Goal: Task Accomplishment & Management: Use online tool/utility

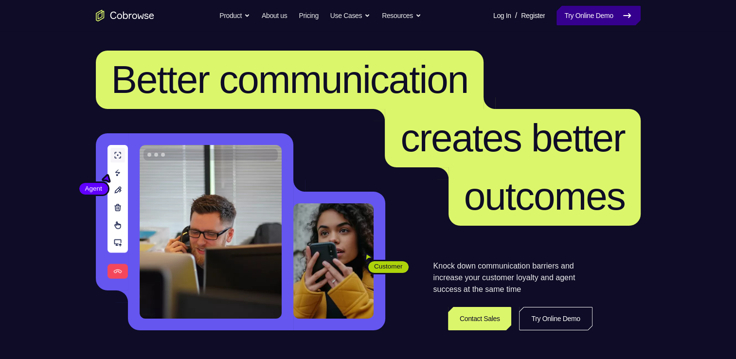
click at [605, 7] on link "Try Online Demo" at bounding box center [598, 15] width 84 height 19
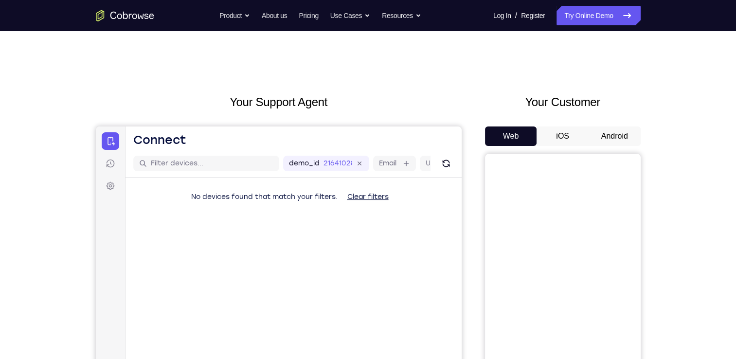
click at [608, 126] on button "Android" at bounding box center [614, 135] width 52 height 19
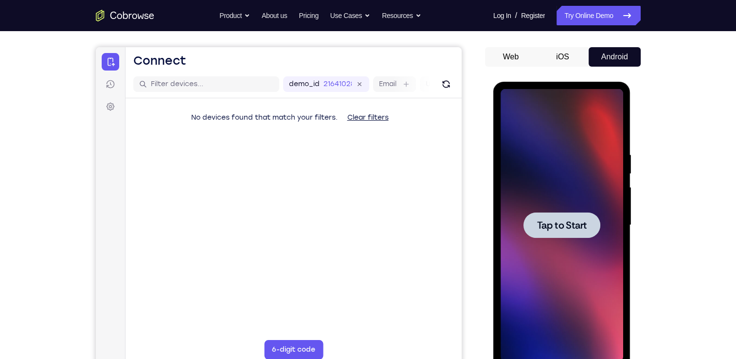
click at [553, 230] on span "Tap to Start" at bounding box center [562, 225] width 50 height 10
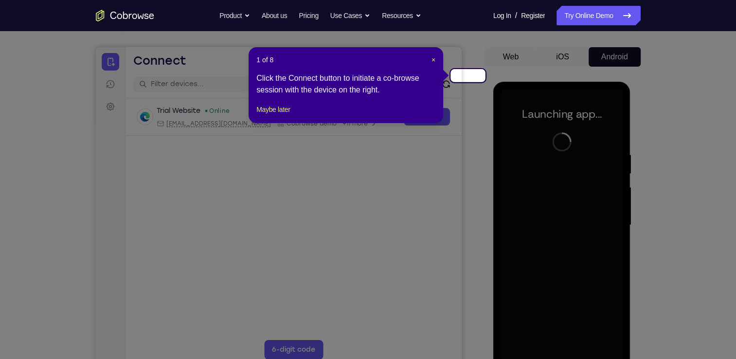
click at [432, 56] on header "1 of 8 ×" at bounding box center [345, 60] width 179 height 10
click at [434, 56] on span "×" at bounding box center [433, 60] width 4 height 8
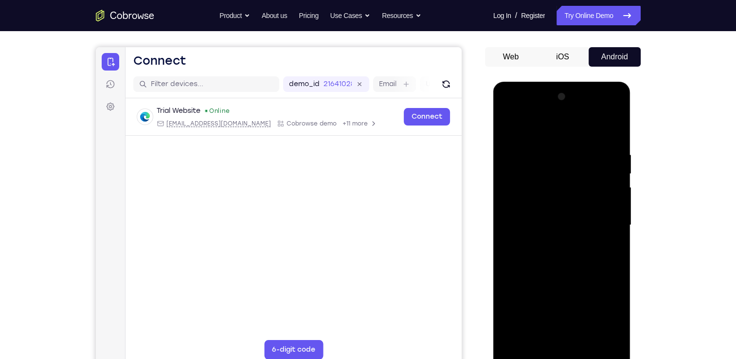
click at [563, 351] on div at bounding box center [561, 225] width 123 height 272
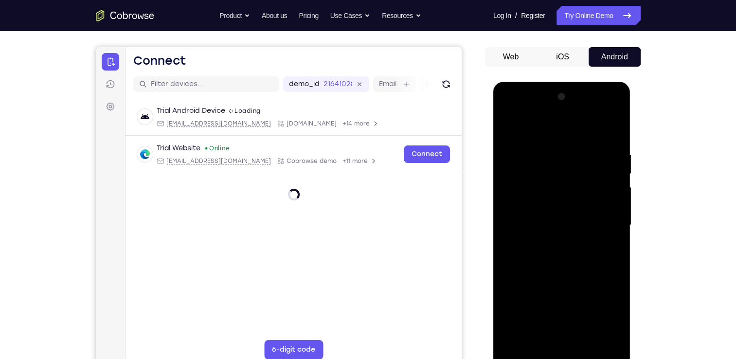
click at [608, 310] on div at bounding box center [561, 225] width 123 height 272
click at [527, 123] on div at bounding box center [561, 225] width 123 height 272
click at [607, 217] on div at bounding box center [561, 225] width 123 height 272
click at [552, 242] on div at bounding box center [561, 225] width 123 height 272
click at [531, 219] on div at bounding box center [561, 225] width 123 height 272
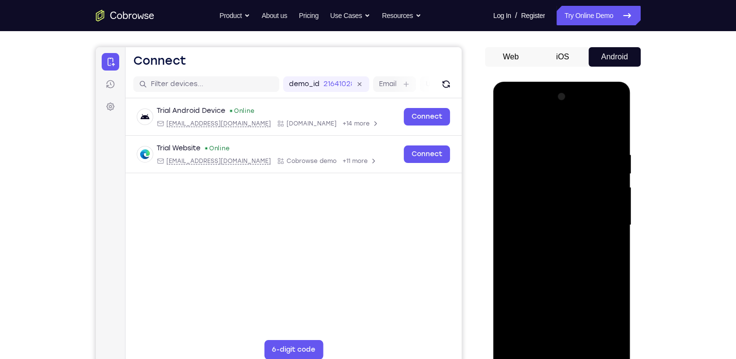
click at [548, 177] on div at bounding box center [561, 225] width 123 height 272
click at [519, 204] on div at bounding box center [561, 225] width 123 height 272
click at [530, 227] on div at bounding box center [561, 225] width 123 height 272
click at [595, 259] on div at bounding box center [561, 225] width 123 height 272
click at [550, 262] on div at bounding box center [561, 225] width 123 height 272
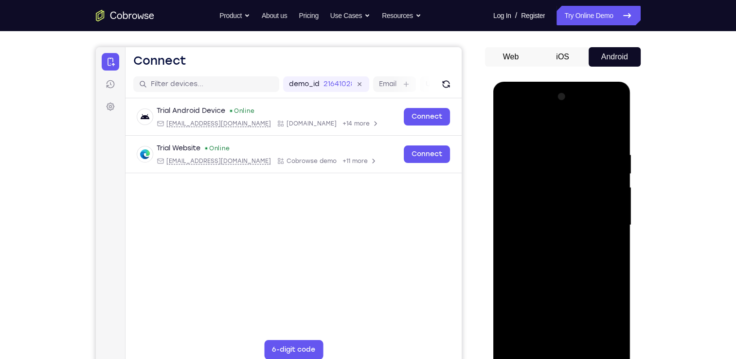
click at [581, 339] on div at bounding box center [561, 225] width 123 height 272
click at [559, 277] on div at bounding box center [561, 225] width 123 height 272
click at [508, 127] on div at bounding box center [561, 225] width 123 height 272
click at [515, 343] on div at bounding box center [561, 225] width 123 height 272
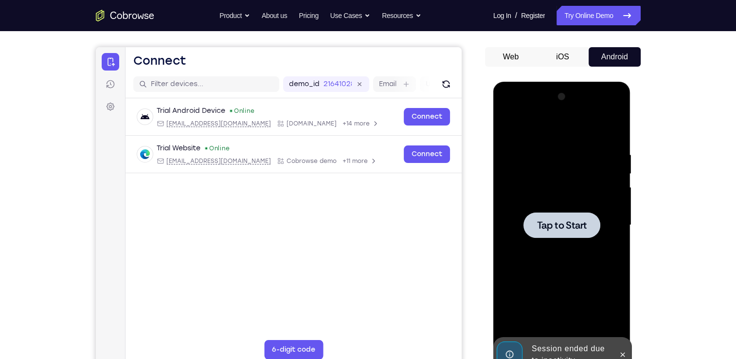
click at [564, 262] on div at bounding box center [561, 225] width 123 height 272
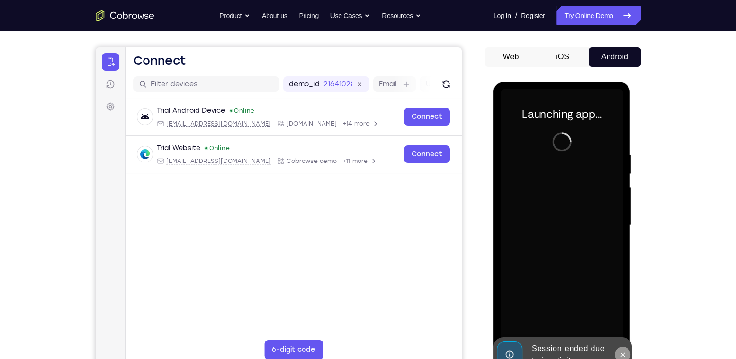
click at [621, 351] on button at bounding box center [622, 355] width 16 height 16
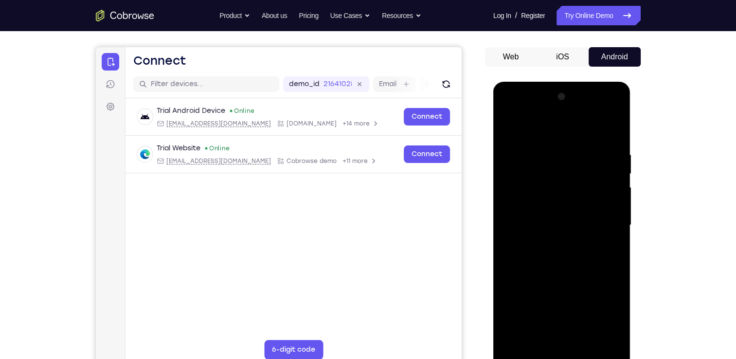
click at [570, 351] on div at bounding box center [561, 225] width 123 height 272
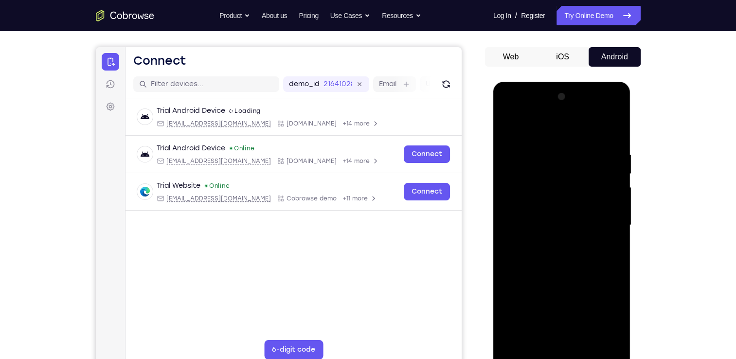
click at [599, 318] on div at bounding box center [561, 225] width 123 height 272
click at [547, 130] on div at bounding box center [561, 225] width 123 height 272
click at [601, 224] on div at bounding box center [561, 225] width 123 height 272
click at [549, 240] on div at bounding box center [561, 225] width 123 height 272
click at [577, 211] on div at bounding box center [561, 225] width 123 height 272
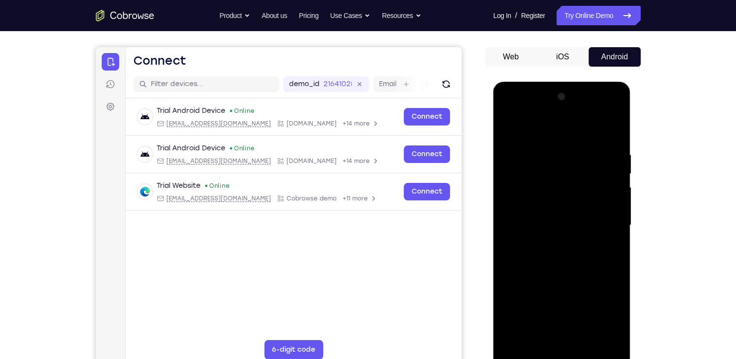
click at [550, 210] on div at bounding box center [561, 225] width 123 height 272
click at [551, 231] on div at bounding box center [561, 225] width 123 height 272
click at [573, 253] on div at bounding box center [561, 225] width 123 height 272
click at [585, 255] on div at bounding box center [561, 225] width 123 height 272
click at [578, 257] on div at bounding box center [561, 225] width 123 height 272
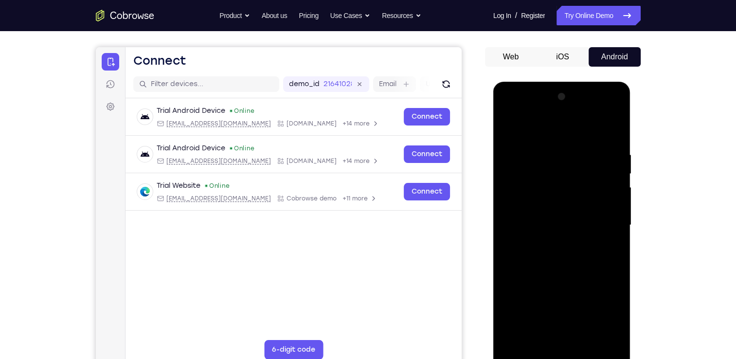
drag, startPoint x: 540, startPoint y: 133, endPoint x: 605, endPoint y: 126, distance: 66.0
click at [605, 126] on div at bounding box center [561, 225] width 123 height 272
click at [559, 249] on div at bounding box center [561, 225] width 123 height 272
click at [599, 258] on div at bounding box center [561, 225] width 123 height 272
click at [559, 267] on div at bounding box center [561, 225] width 123 height 272
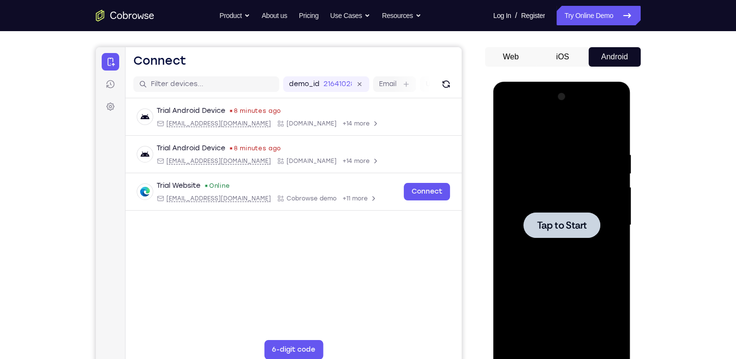
click at [549, 193] on div at bounding box center [561, 225] width 123 height 272
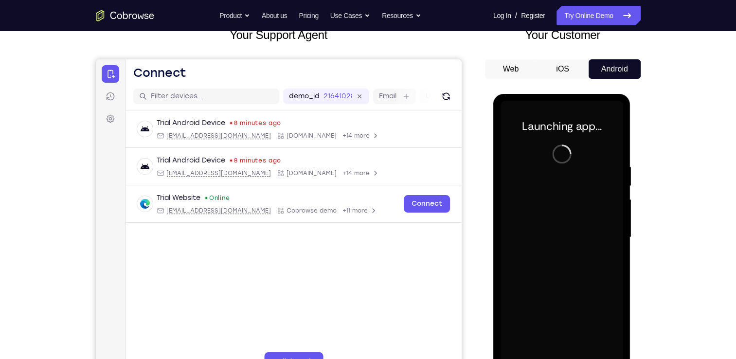
scroll to position [68, 0]
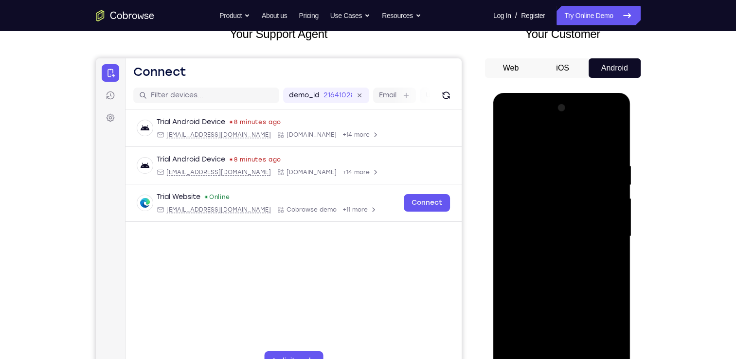
click at [561, 358] on div at bounding box center [561, 236] width 123 height 272
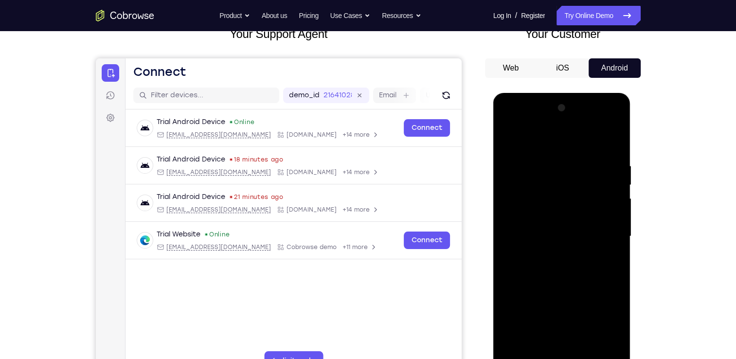
click at [607, 317] on div at bounding box center [561, 236] width 123 height 272
click at [526, 148] on div at bounding box center [561, 236] width 123 height 272
click at [603, 234] on div at bounding box center [561, 236] width 123 height 272
click at [553, 250] on div at bounding box center [561, 236] width 123 height 272
click at [562, 219] on div at bounding box center [561, 236] width 123 height 272
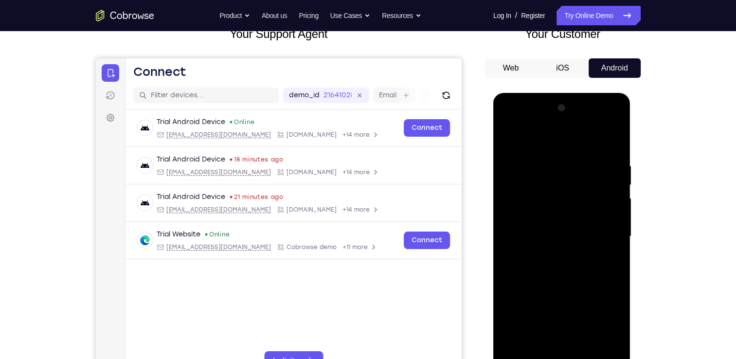
click at [562, 219] on div at bounding box center [561, 236] width 123 height 272
click at [570, 236] on div at bounding box center [561, 236] width 123 height 272
click at [570, 264] on div at bounding box center [561, 236] width 123 height 272
click at [582, 264] on div at bounding box center [561, 236] width 123 height 272
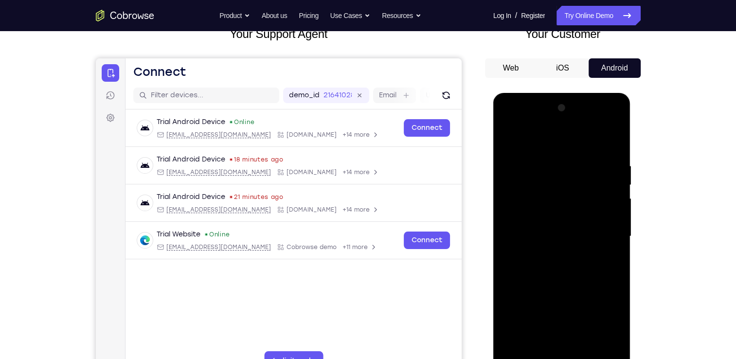
click at [556, 275] on div at bounding box center [561, 236] width 123 height 272
drag, startPoint x: 581, startPoint y: 305, endPoint x: 565, endPoint y: 150, distance: 155.4
click at [565, 150] on div at bounding box center [561, 236] width 123 height 272
drag, startPoint x: 564, startPoint y: 314, endPoint x: 582, endPoint y: 151, distance: 163.8
click at [582, 151] on div at bounding box center [561, 236] width 123 height 272
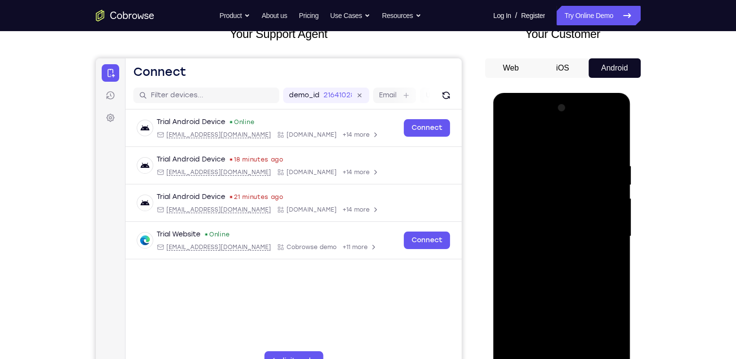
drag, startPoint x: 561, startPoint y: 325, endPoint x: 562, endPoint y: 105, distance: 219.7
click at [562, 105] on div at bounding box center [561, 236] width 123 height 272
drag, startPoint x: 551, startPoint y: 321, endPoint x: 591, endPoint y: 163, distance: 162.9
click at [591, 163] on div at bounding box center [561, 236] width 123 height 272
drag, startPoint x: 561, startPoint y: 288, endPoint x: 595, endPoint y: 165, distance: 127.0
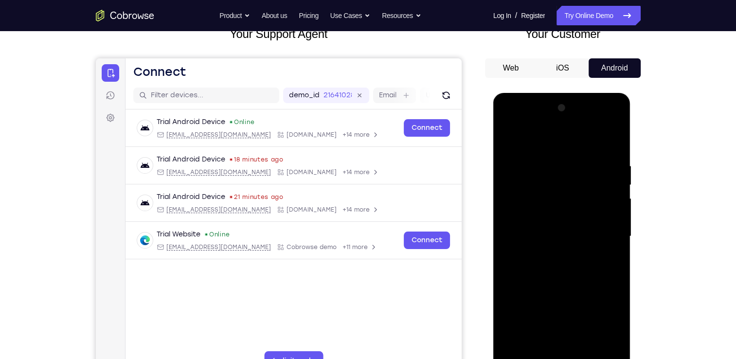
click at [595, 165] on div at bounding box center [561, 236] width 123 height 272
drag, startPoint x: 561, startPoint y: 314, endPoint x: 573, endPoint y: 168, distance: 145.8
click at [573, 168] on div at bounding box center [561, 236] width 123 height 272
drag, startPoint x: 560, startPoint y: 310, endPoint x: 588, endPoint y: 175, distance: 137.6
click at [588, 175] on div at bounding box center [561, 236] width 123 height 272
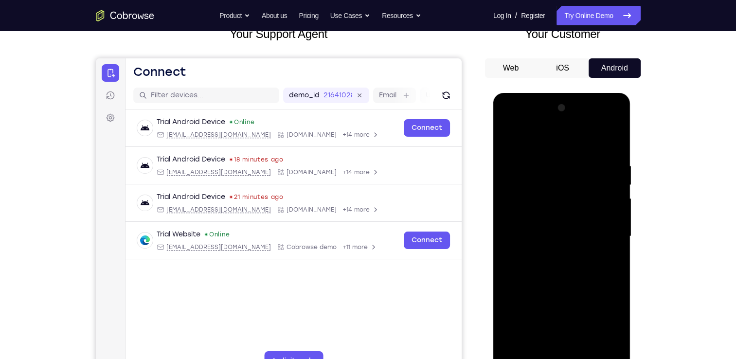
click at [607, 351] on div at bounding box center [561, 236] width 123 height 272
drag, startPoint x: 585, startPoint y: 171, endPoint x: 574, endPoint y: 306, distance: 136.1
click at [574, 306] on div at bounding box center [561, 236] width 123 height 272
click at [538, 348] on div at bounding box center [561, 236] width 123 height 272
click at [541, 140] on div at bounding box center [561, 236] width 123 height 272
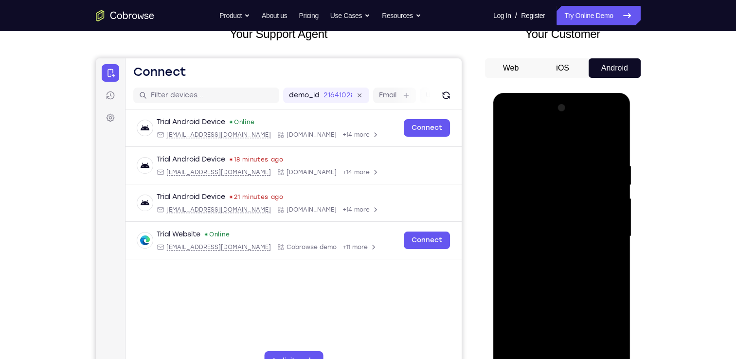
click at [536, 158] on div at bounding box center [561, 236] width 123 height 272
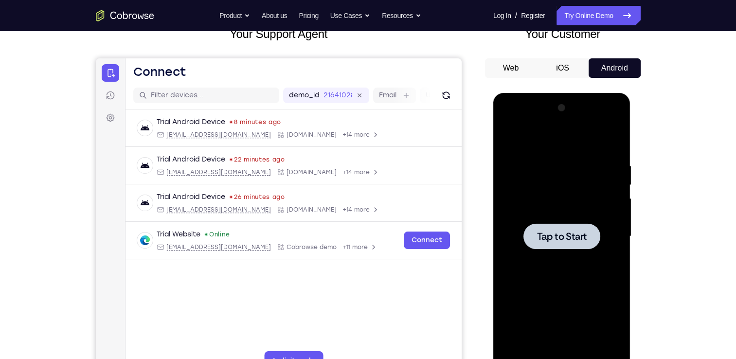
click at [577, 178] on div at bounding box center [561, 236] width 123 height 272
click at [562, 358] on div at bounding box center [561, 236] width 123 height 272
click at [601, 325] on div at bounding box center [561, 236] width 123 height 272
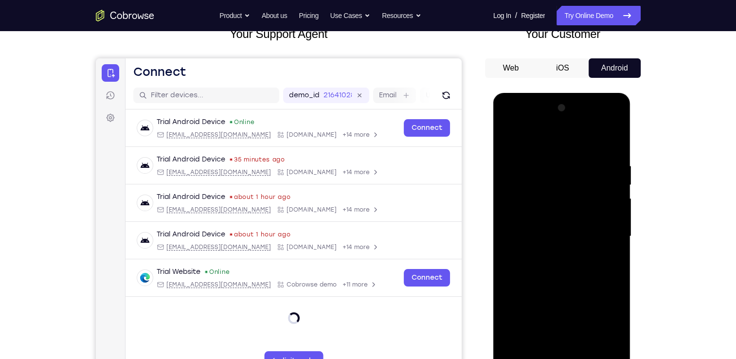
click at [522, 125] on div at bounding box center [561, 236] width 123 height 272
click at [606, 227] on div at bounding box center [561, 236] width 123 height 272
click at [550, 251] on div at bounding box center [561, 236] width 123 height 272
click at [570, 222] on div at bounding box center [561, 236] width 123 height 272
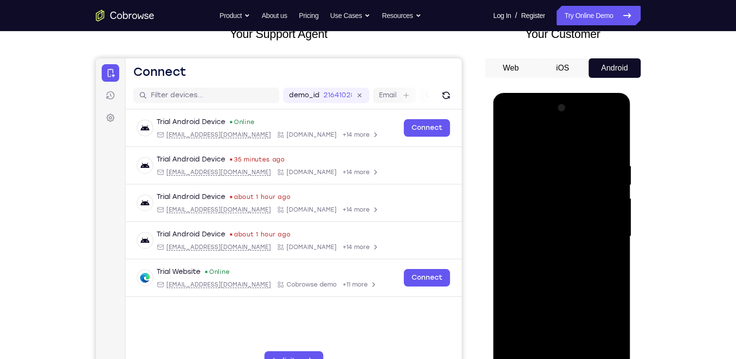
click at [543, 239] on div at bounding box center [561, 236] width 123 height 272
click at [565, 275] on div at bounding box center [561, 236] width 123 height 272
click at [559, 262] on div at bounding box center [561, 236] width 123 height 272
drag, startPoint x: 527, startPoint y: 142, endPoint x: 616, endPoint y: 152, distance: 89.5
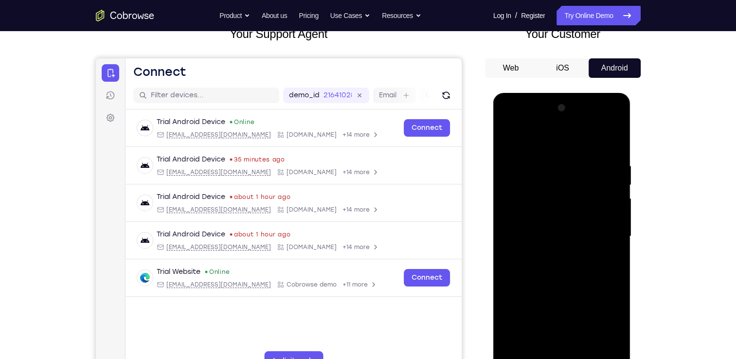
click at [610, 152] on div at bounding box center [561, 236] width 123 height 272
click at [569, 272] on div at bounding box center [561, 236] width 123 height 272
click at [566, 271] on div at bounding box center [561, 236] width 123 height 272
click at [612, 349] on div at bounding box center [561, 236] width 123 height 272
click at [515, 344] on div at bounding box center [561, 236] width 123 height 272
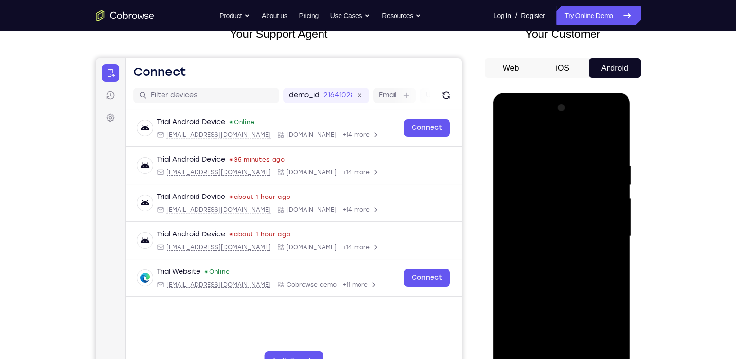
drag, startPoint x: 611, startPoint y: 158, endPoint x: 467, endPoint y: 172, distance: 144.1
click at [493, 172] on html "Online web based iOS Simulators and Android Emulators. Run iPhone, iPad, Mobile…" at bounding box center [562, 239] width 139 height 292
drag, startPoint x: 605, startPoint y: 167, endPoint x: 522, endPoint y: 175, distance: 84.0
click at [522, 175] on div at bounding box center [561, 236] width 123 height 272
click at [516, 349] on div at bounding box center [561, 236] width 123 height 272
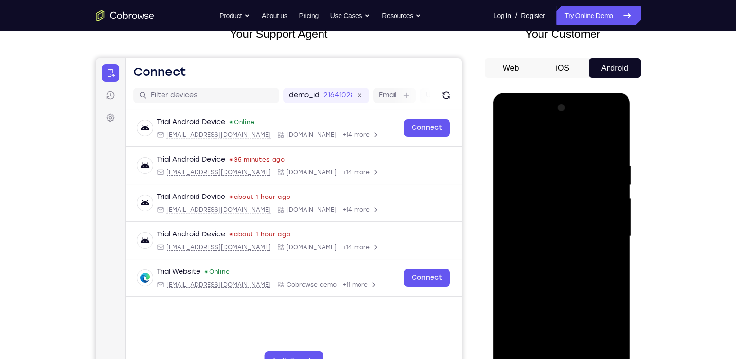
click at [516, 349] on div at bounding box center [561, 236] width 123 height 272
drag, startPoint x: 533, startPoint y: 164, endPoint x: 717, endPoint y: 145, distance: 184.2
click at [631, 145] on html "Online web based iOS Simulators and Android Emulators. Run iPhone, iPad, Mobile…" at bounding box center [562, 239] width 139 height 292
drag, startPoint x: 555, startPoint y: 308, endPoint x: 592, endPoint y: 150, distance: 161.8
click at [592, 150] on div at bounding box center [561, 236] width 123 height 272
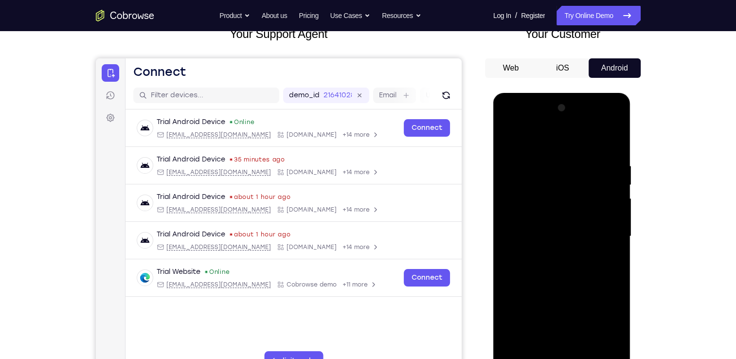
drag, startPoint x: 573, startPoint y: 301, endPoint x: 599, endPoint y: 136, distance: 167.4
click at [599, 136] on div at bounding box center [561, 236] width 123 height 272
drag, startPoint x: 555, startPoint y: 331, endPoint x: 588, endPoint y: 212, distance: 122.8
click at [588, 212] on div at bounding box center [561, 236] width 123 height 272
drag, startPoint x: 567, startPoint y: 327, endPoint x: 577, endPoint y: 232, distance: 95.8
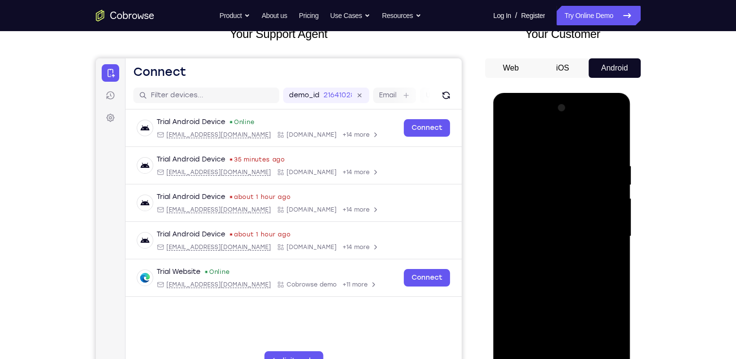
click at [577, 232] on div at bounding box center [561, 236] width 123 height 272
drag, startPoint x: 564, startPoint y: 234, endPoint x: 569, endPoint y: 275, distance: 41.1
click at [569, 275] on div at bounding box center [561, 236] width 123 height 272
drag, startPoint x: 580, startPoint y: 306, endPoint x: 589, endPoint y: 221, distance: 85.5
click at [589, 221] on div at bounding box center [561, 236] width 123 height 272
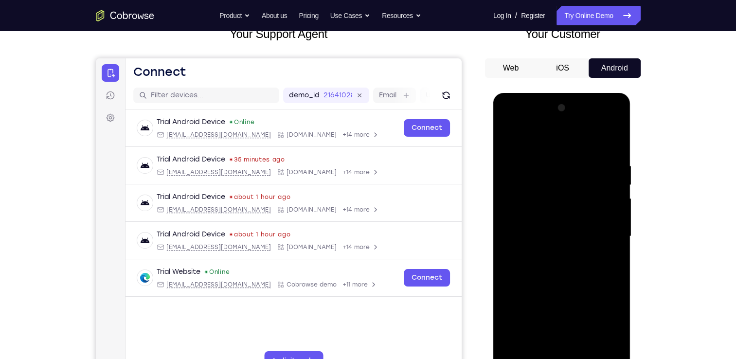
drag, startPoint x: 569, startPoint y: 317, endPoint x: 582, endPoint y: 178, distance: 140.1
click at [582, 178] on div at bounding box center [561, 236] width 123 height 272
drag, startPoint x: 578, startPoint y: 306, endPoint x: 591, endPoint y: 185, distance: 121.3
click at [591, 185] on div at bounding box center [561, 236] width 123 height 272
drag, startPoint x: 579, startPoint y: 324, endPoint x: 588, endPoint y: 183, distance: 141.3
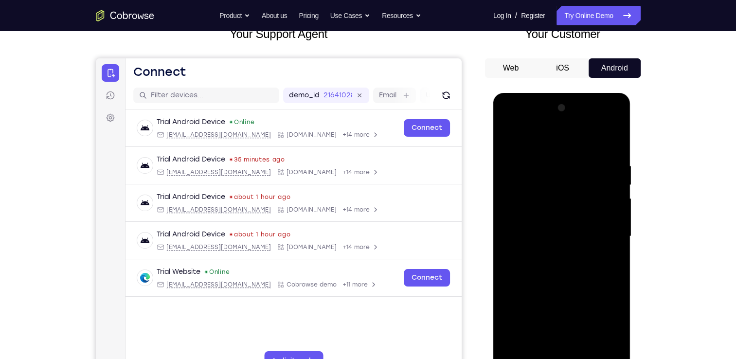
click at [588, 183] on div at bounding box center [561, 236] width 123 height 272
drag, startPoint x: 581, startPoint y: 317, endPoint x: 594, endPoint y: 154, distance: 164.4
click at [594, 154] on div at bounding box center [561, 236] width 123 height 272
drag, startPoint x: 583, startPoint y: 245, endPoint x: 586, endPoint y: 275, distance: 30.2
click at [586, 275] on div at bounding box center [561, 236] width 123 height 272
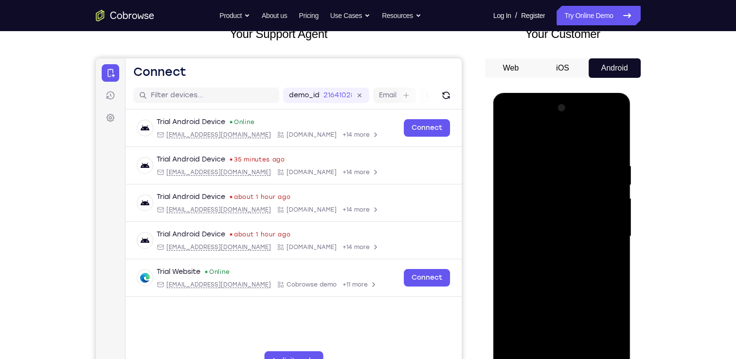
drag, startPoint x: 579, startPoint y: 155, endPoint x: 592, endPoint y: 307, distance: 153.3
click at [592, 307] on div at bounding box center [561, 236] width 123 height 272
drag, startPoint x: 573, startPoint y: 224, endPoint x: 577, endPoint y: 264, distance: 41.0
click at [577, 264] on div at bounding box center [561, 236] width 123 height 272
click at [617, 205] on div at bounding box center [561, 236] width 123 height 272
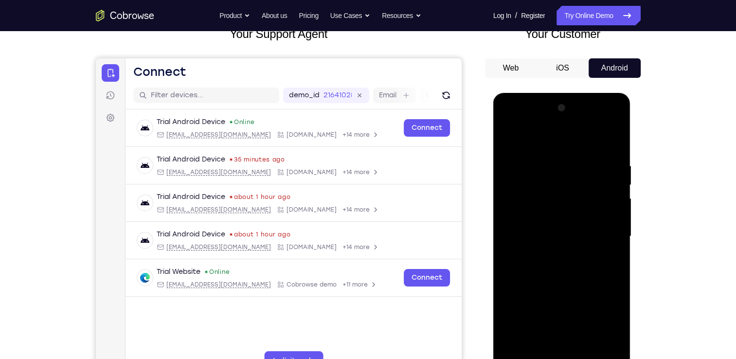
click at [617, 205] on div at bounding box center [561, 236] width 123 height 272
drag, startPoint x: 569, startPoint y: 309, endPoint x: 596, endPoint y: 167, distance: 144.4
click at [588, 185] on div at bounding box center [561, 236] width 123 height 272
click at [543, 351] on div at bounding box center [561, 236] width 123 height 272
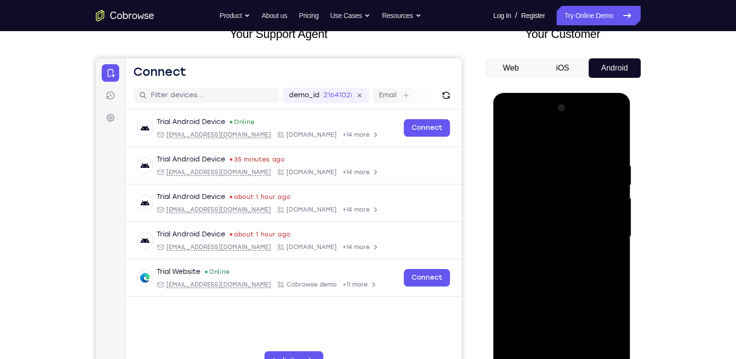
click at [546, 140] on div at bounding box center [561, 236] width 123 height 272
drag, startPoint x: 553, startPoint y: 174, endPoint x: 552, endPoint y: 279, distance: 105.5
click at [552, 279] on div at bounding box center [561, 236] width 123 height 272
click at [570, 138] on div at bounding box center [561, 236] width 123 height 272
click at [526, 152] on div at bounding box center [561, 236] width 123 height 272
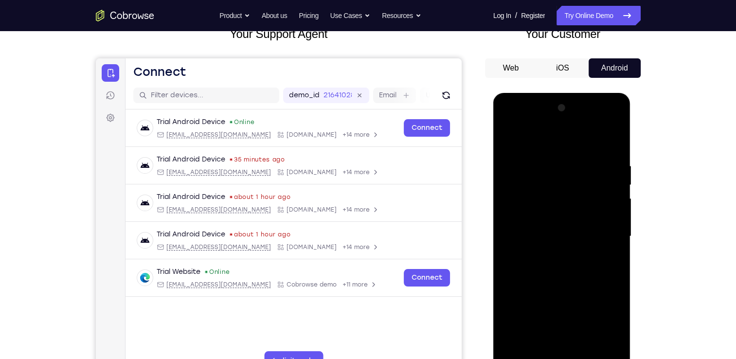
drag, startPoint x: 612, startPoint y: 220, endPoint x: 525, endPoint y: 234, distance: 88.2
click at [525, 234] on div at bounding box center [561, 236] width 123 height 272
drag, startPoint x: 613, startPoint y: 213, endPoint x: 521, endPoint y: 227, distance: 92.9
click at [521, 227] on div at bounding box center [561, 236] width 123 height 272
drag, startPoint x: 522, startPoint y: 212, endPoint x: 620, endPoint y: 203, distance: 98.7
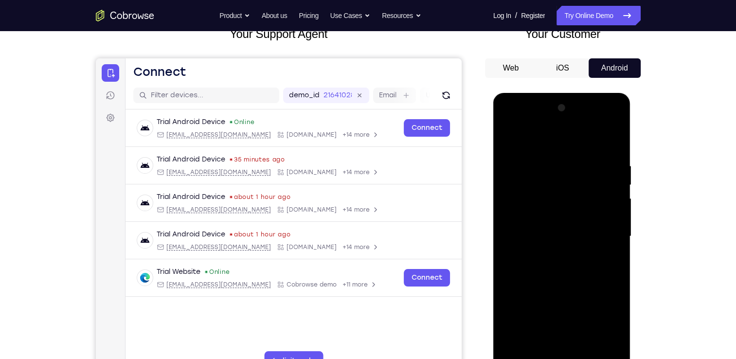
click at [620, 203] on div at bounding box center [561, 236] width 123 height 272
drag, startPoint x: 523, startPoint y: 218, endPoint x: 688, endPoint y: 203, distance: 166.0
click at [631, 203] on html "Online web based iOS Simulators and Android Emulators. Run iPhone, iPad, Mobile…" at bounding box center [562, 239] width 139 height 292
drag, startPoint x: 520, startPoint y: 216, endPoint x: 661, endPoint y: 216, distance: 141.0
click at [631, 216] on html "Online web based iOS Simulators and Android Emulators. Run iPhone, iPad, Mobile…" at bounding box center [562, 239] width 139 height 292
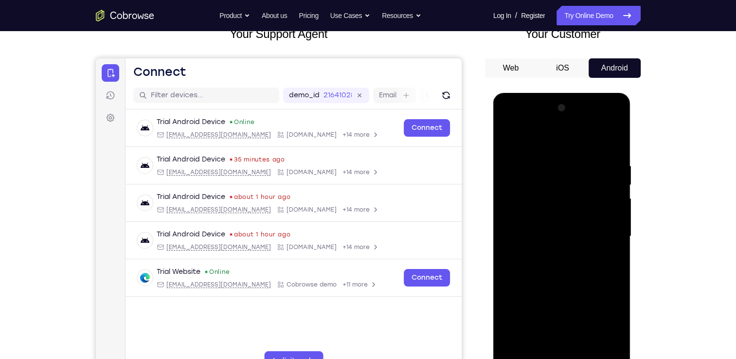
click at [559, 261] on div at bounding box center [561, 236] width 123 height 272
click at [604, 261] on div at bounding box center [561, 236] width 123 height 272
click at [568, 279] on div at bounding box center [561, 236] width 123 height 272
drag, startPoint x: 573, startPoint y: 319, endPoint x: 579, endPoint y: 210, distance: 109.5
click at [579, 210] on div at bounding box center [561, 236] width 123 height 272
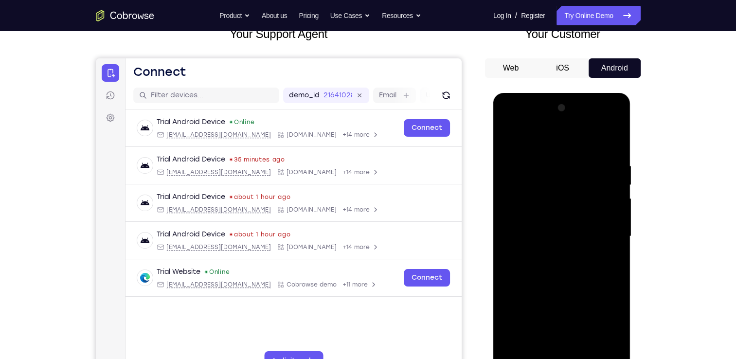
click at [540, 316] on div at bounding box center [561, 236] width 123 height 272
click at [510, 140] on div at bounding box center [561, 236] width 123 height 272
click at [508, 138] on div at bounding box center [561, 236] width 123 height 272
click at [507, 137] on div at bounding box center [561, 236] width 123 height 272
click at [528, 264] on div at bounding box center [561, 236] width 123 height 272
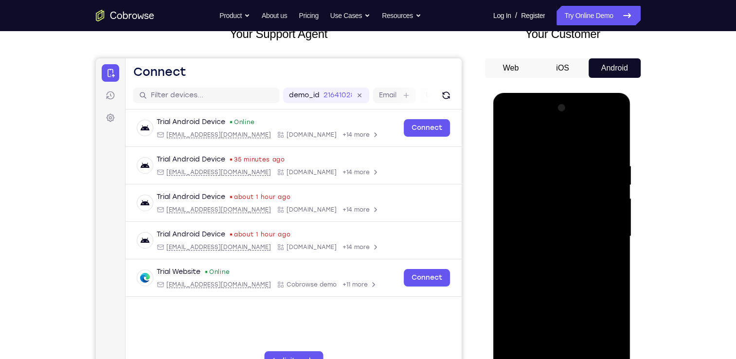
drag, startPoint x: 566, startPoint y: 174, endPoint x: 574, endPoint y: 275, distance: 101.4
click at [574, 275] on div at bounding box center [561, 236] width 123 height 272
click at [617, 225] on div at bounding box center [561, 236] width 123 height 272
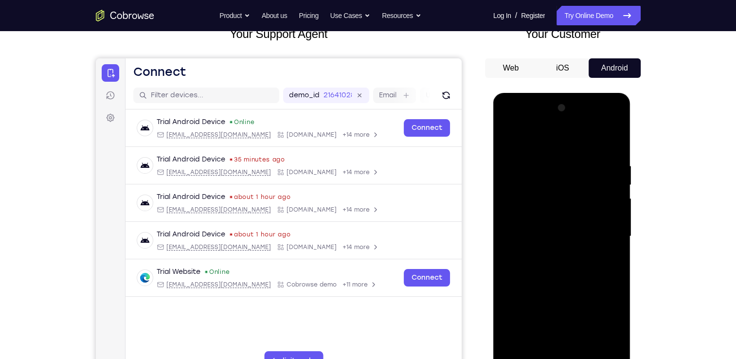
click at [617, 225] on div at bounding box center [561, 236] width 123 height 272
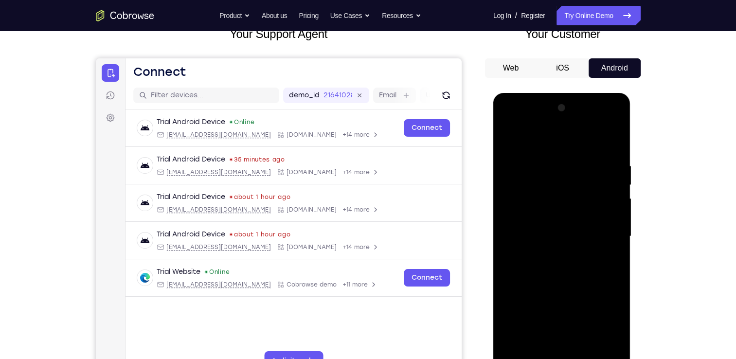
click at [617, 225] on div at bounding box center [561, 236] width 123 height 272
click at [507, 134] on div at bounding box center [561, 236] width 123 height 272
click at [512, 160] on div at bounding box center [561, 236] width 123 height 272
click at [613, 143] on div at bounding box center [561, 236] width 123 height 272
click at [510, 142] on div at bounding box center [561, 236] width 123 height 272
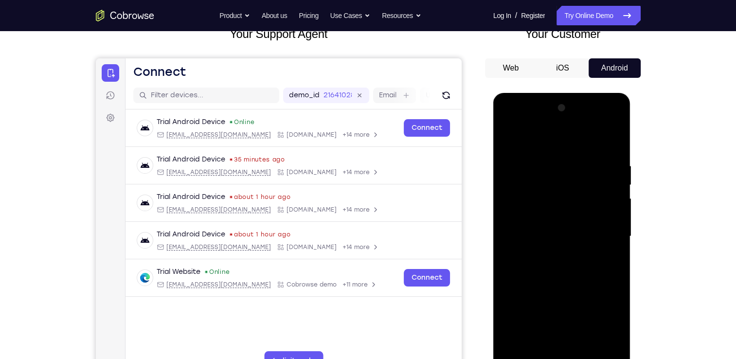
click at [508, 136] on div at bounding box center [561, 236] width 123 height 272
click at [520, 352] on div at bounding box center [561, 236] width 123 height 272
click at [580, 349] on div at bounding box center [561, 236] width 123 height 272
click at [551, 288] on div at bounding box center [561, 236] width 123 height 272
drag, startPoint x: 560, startPoint y: 329, endPoint x: 578, endPoint y: 214, distance: 116.1
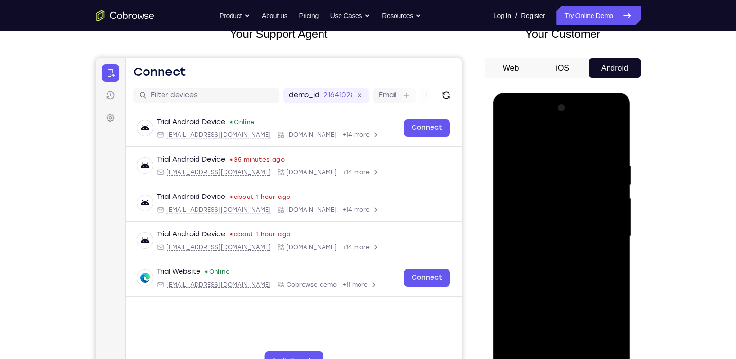
click at [578, 214] on div at bounding box center [561, 236] width 123 height 272
drag, startPoint x: 550, startPoint y: 323, endPoint x: 566, endPoint y: 255, distance: 70.0
click at [566, 255] on div at bounding box center [561, 236] width 123 height 272
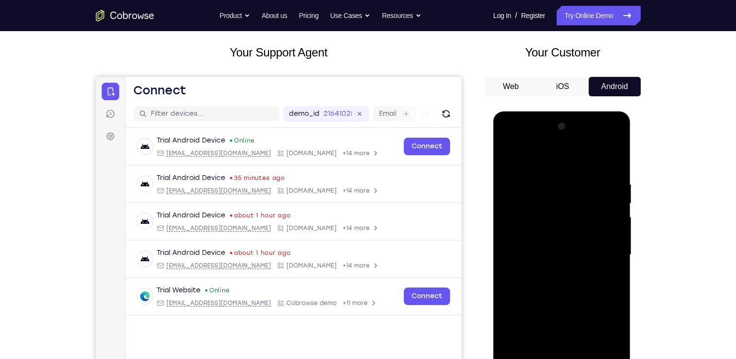
scroll to position [48, 0]
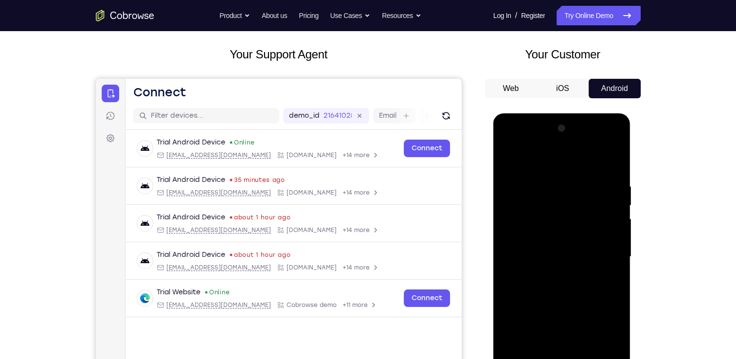
drag, startPoint x: 563, startPoint y: 357, endPoint x: 595, endPoint y: 254, distance: 108.3
click at [595, 254] on div at bounding box center [561, 257] width 123 height 272
drag, startPoint x: 557, startPoint y: 365, endPoint x: 574, endPoint y: 317, distance: 50.6
click at [574, 317] on div at bounding box center [561, 257] width 123 height 272
drag, startPoint x: 558, startPoint y: 357, endPoint x: 588, endPoint y: 266, distance: 96.2
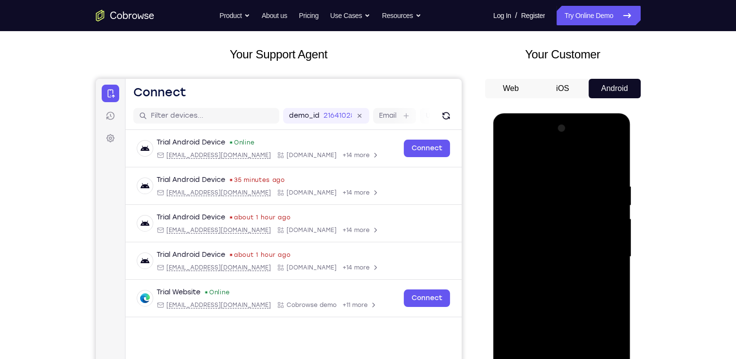
click at [588, 266] on div at bounding box center [561, 257] width 123 height 272
drag, startPoint x: 557, startPoint y: 363, endPoint x: 578, endPoint y: 287, distance: 79.1
click at [578, 287] on div at bounding box center [561, 257] width 123 height 272
drag, startPoint x: 548, startPoint y: 346, endPoint x: 584, endPoint y: 260, distance: 92.6
click at [584, 260] on div at bounding box center [561, 257] width 123 height 272
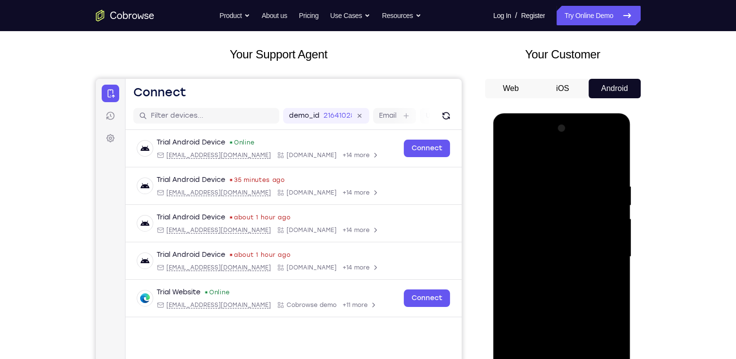
drag, startPoint x: 556, startPoint y: 357, endPoint x: 586, endPoint y: 268, distance: 93.8
click at [586, 268] on div at bounding box center [561, 257] width 123 height 272
drag, startPoint x: 557, startPoint y: 365, endPoint x: 581, endPoint y: 283, distance: 85.4
click at [581, 283] on div at bounding box center [561, 257] width 123 height 272
drag, startPoint x: 556, startPoint y: 357, endPoint x: 591, endPoint y: 266, distance: 97.9
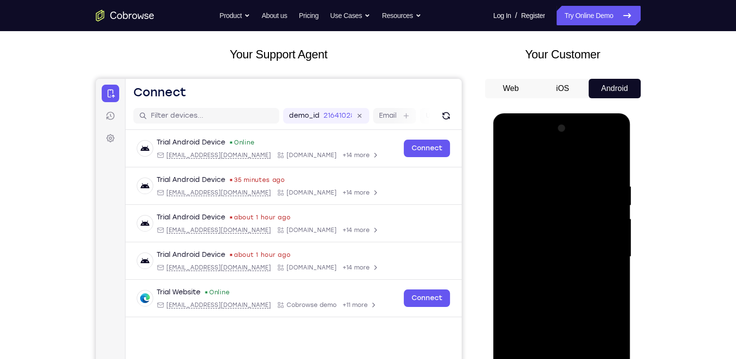
click at [591, 266] on div at bounding box center [561, 257] width 123 height 272
drag, startPoint x: 561, startPoint y: 360, endPoint x: 581, endPoint y: 286, distance: 76.9
click at [581, 286] on div at bounding box center [561, 257] width 123 height 272
click at [546, 298] on div at bounding box center [561, 257] width 123 height 272
click at [555, 298] on div at bounding box center [561, 257] width 123 height 272
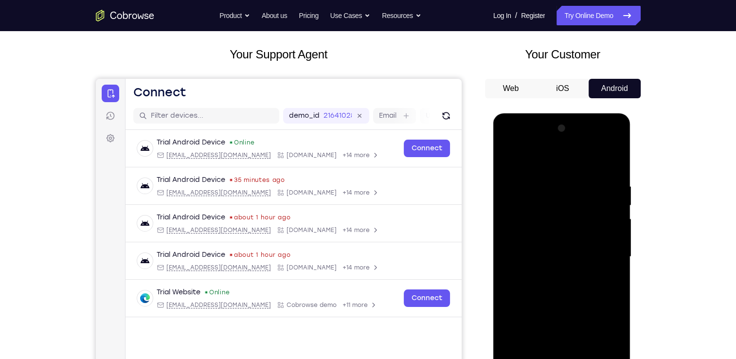
click at [541, 358] on div at bounding box center [561, 257] width 123 height 272
click at [510, 160] on div at bounding box center [561, 257] width 123 height 272
drag, startPoint x: 555, startPoint y: 261, endPoint x: 559, endPoint y: 327, distance: 66.3
click at [559, 327] on div at bounding box center [561, 257] width 123 height 272
click at [554, 199] on div at bounding box center [561, 257] width 123 height 272
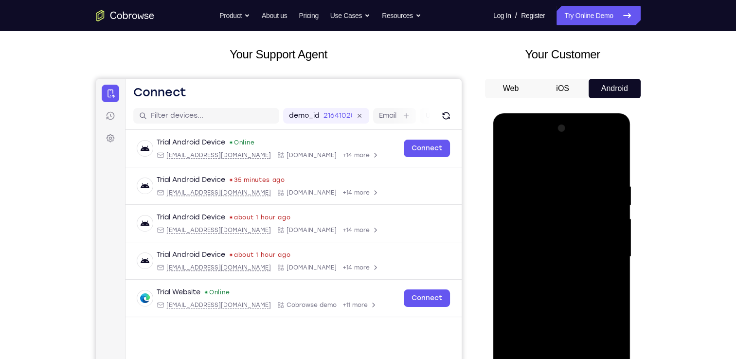
drag, startPoint x: 532, startPoint y: 261, endPoint x: 497, endPoint y: 414, distance: 157.1
click at [497, 358] on html "Online web based iOS Simulators and Android Emulators. Run iPhone, iPad, Mobile…" at bounding box center [562, 259] width 139 height 292
click at [508, 159] on div at bounding box center [561, 257] width 123 height 272
drag, startPoint x: 571, startPoint y: 294, endPoint x: 568, endPoint y: 371, distance: 77.4
click at [568, 358] on div at bounding box center [561, 257] width 123 height 272
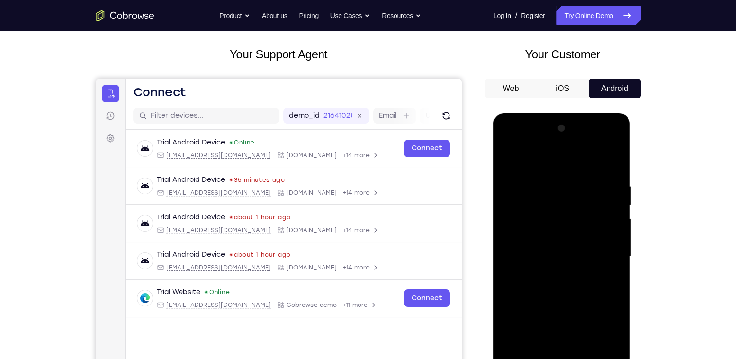
drag, startPoint x: 578, startPoint y: 255, endPoint x: 553, endPoint y: 414, distance: 161.4
click at [553, 358] on html "Online web based iOS Simulators and Android Emulators. Run iPhone, iPad, Mobile…" at bounding box center [562, 259] width 139 height 292
click at [540, 358] on html "Online web based iOS Simulators and Android Emulators. Run iPhone, iPad, Mobile…" at bounding box center [562, 259] width 139 height 292
drag, startPoint x: 560, startPoint y: 244, endPoint x: 559, endPoint y: 414, distance: 170.2
click at [559, 358] on html "Online web based iOS Simulators and Android Emulators. Run iPhone, iPad, Mobile…" at bounding box center [562, 259] width 139 height 292
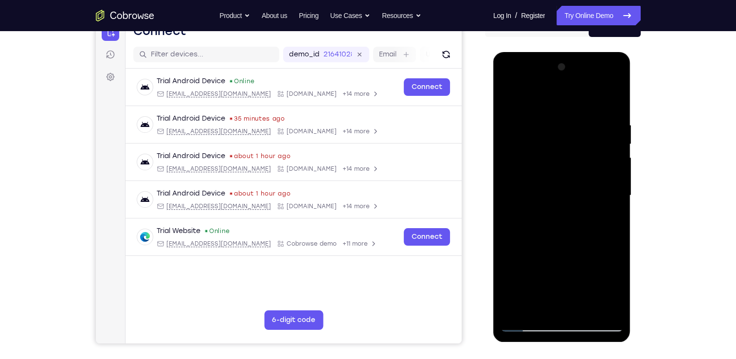
scroll to position [110, 0]
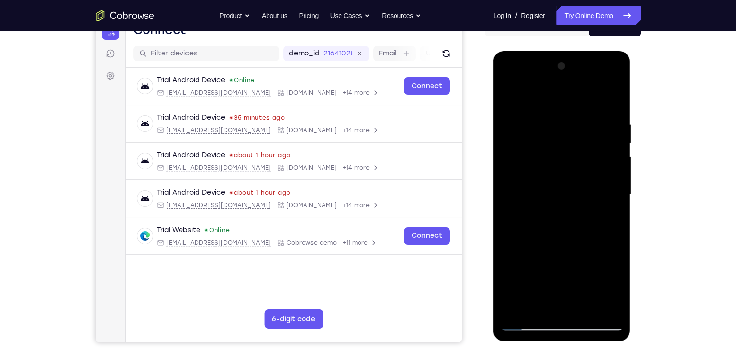
click at [516, 98] on div at bounding box center [561, 194] width 123 height 272
drag, startPoint x: 566, startPoint y: 103, endPoint x: 564, endPoint y: 257, distance: 154.6
click at [564, 257] on div at bounding box center [561, 194] width 123 height 272
click at [571, 113] on div at bounding box center [561, 194] width 123 height 272
click at [611, 101] on div at bounding box center [561, 194] width 123 height 272
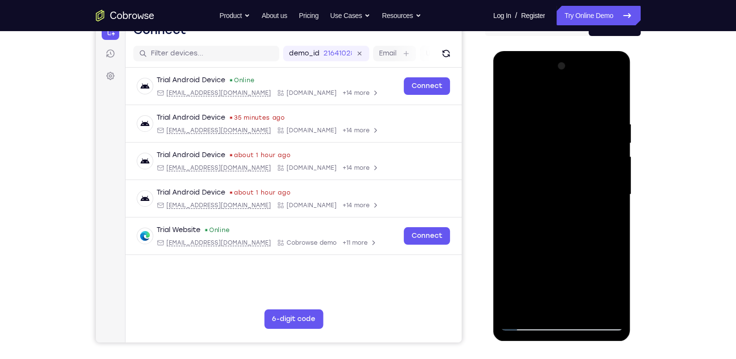
click at [549, 114] on div at bounding box center [561, 194] width 123 height 272
click at [613, 100] on div at bounding box center [561, 194] width 123 height 272
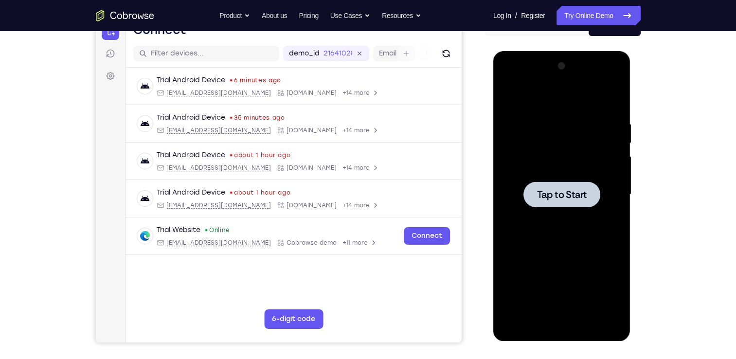
click at [570, 206] on div at bounding box center [561, 194] width 77 height 26
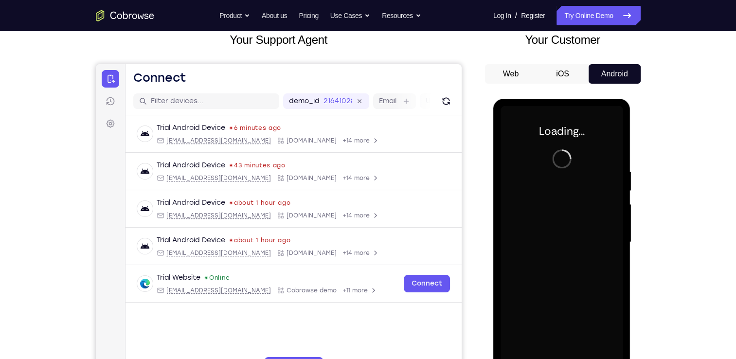
scroll to position [94, 0]
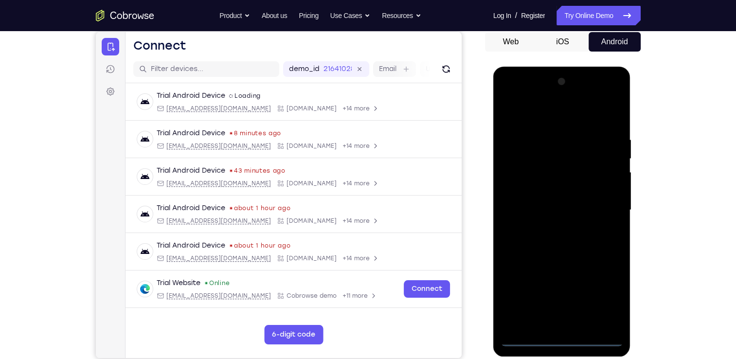
click at [559, 335] on div at bounding box center [561, 210] width 123 height 272
click at [565, 336] on div at bounding box center [561, 210] width 123 height 272
click at [601, 292] on div at bounding box center [561, 210] width 123 height 272
click at [526, 112] on div at bounding box center [561, 210] width 123 height 272
click at [601, 210] on div at bounding box center [561, 210] width 123 height 272
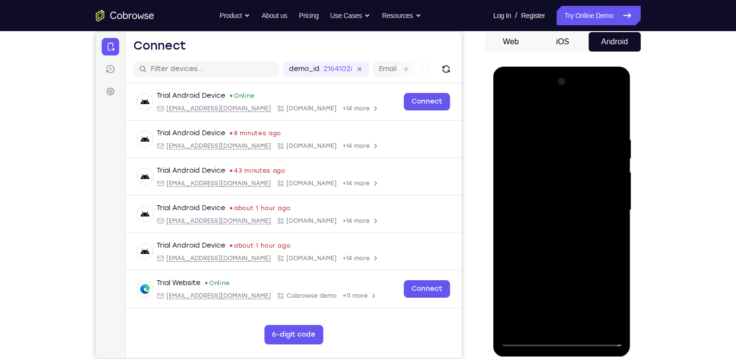
click at [570, 324] on div at bounding box center [561, 210] width 123 height 272
click at [561, 207] on div at bounding box center [561, 210] width 123 height 272
click at [548, 193] on div at bounding box center [561, 210] width 123 height 272
click at [541, 204] on div at bounding box center [561, 210] width 123 height 272
click at [551, 235] on div at bounding box center [561, 210] width 123 height 272
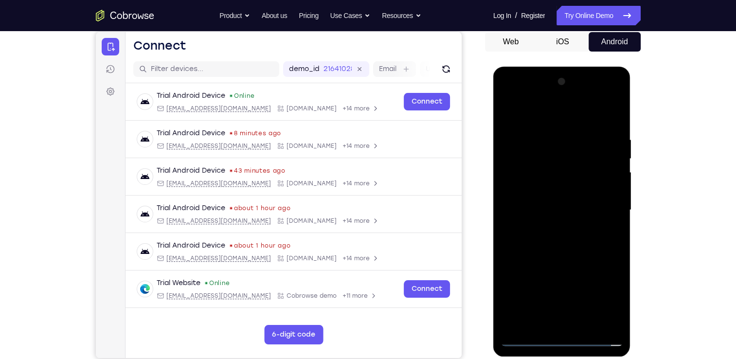
click at [555, 241] on div at bounding box center [561, 210] width 123 height 272
click at [574, 245] on div at bounding box center [561, 210] width 123 height 272
click at [586, 322] on div at bounding box center [561, 210] width 123 height 272
click at [561, 259] on div at bounding box center [561, 210] width 123 height 272
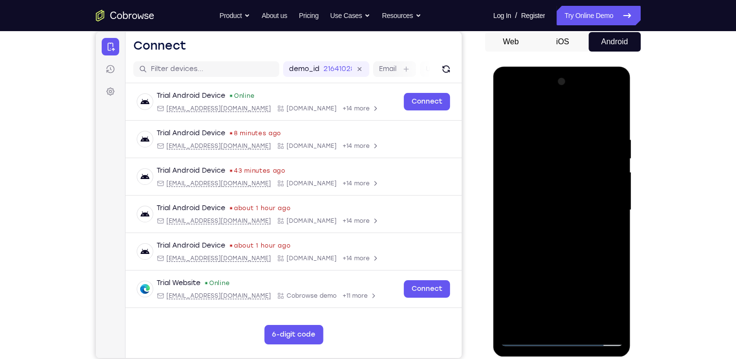
click at [597, 204] on div at bounding box center [561, 210] width 123 height 272
click at [510, 112] on div at bounding box center [561, 210] width 123 height 272
drag, startPoint x: 605, startPoint y: 172, endPoint x: 524, endPoint y: 176, distance: 81.8
click at [524, 176] on div at bounding box center [561, 210] width 123 height 272
drag, startPoint x: 604, startPoint y: 172, endPoint x: 521, endPoint y: 175, distance: 83.2
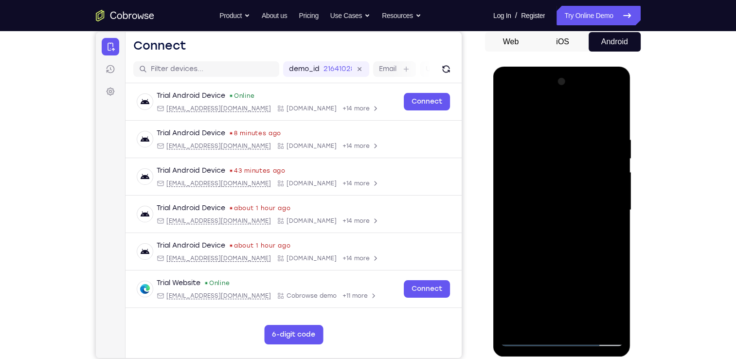
click at [521, 175] on div at bounding box center [561, 210] width 123 height 272
drag, startPoint x: 611, startPoint y: 172, endPoint x: 527, endPoint y: 172, distance: 83.1
click at [527, 172] on div at bounding box center [561, 210] width 123 height 272
drag, startPoint x: 610, startPoint y: 173, endPoint x: 526, endPoint y: 172, distance: 84.1
click at [526, 172] on div at bounding box center [561, 210] width 123 height 272
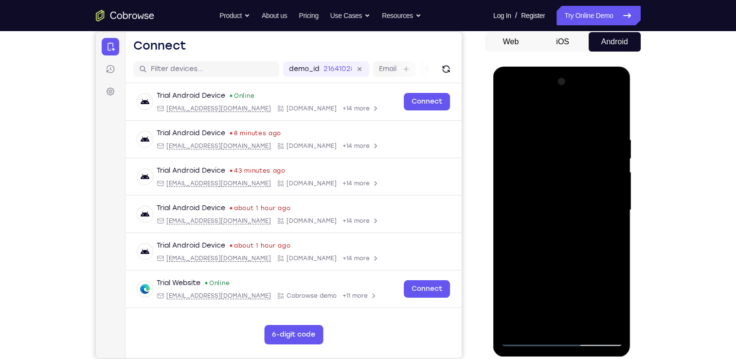
click at [557, 221] on div at bounding box center [561, 210] width 123 height 272
click at [502, 115] on div at bounding box center [561, 210] width 123 height 272
click at [506, 115] on div at bounding box center [561, 210] width 123 height 272
drag, startPoint x: 561, startPoint y: 268, endPoint x: 604, endPoint y: 109, distance: 164.0
click at [604, 109] on div at bounding box center [561, 210] width 123 height 272
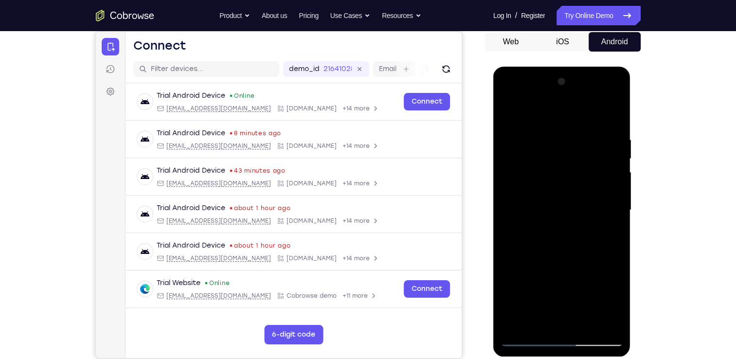
click at [538, 322] on div at bounding box center [561, 210] width 123 height 272
click at [569, 112] on div at bounding box center [561, 210] width 123 height 272
click at [580, 134] on div at bounding box center [561, 210] width 123 height 272
drag, startPoint x: 568, startPoint y: 159, endPoint x: 566, endPoint y: 190, distance: 31.2
click at [566, 190] on div at bounding box center [561, 210] width 123 height 272
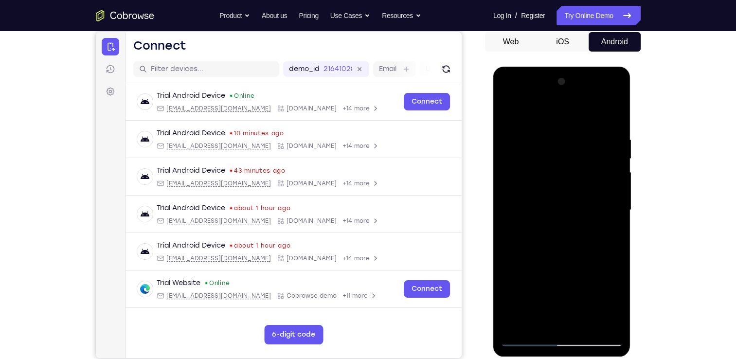
click at [521, 325] on div at bounding box center [561, 210] width 123 height 272
drag, startPoint x: 566, startPoint y: 118, endPoint x: 558, endPoint y: 286, distance: 168.4
click at [558, 286] on div at bounding box center [561, 210] width 123 height 272
click at [514, 321] on div at bounding box center [561, 210] width 123 height 272
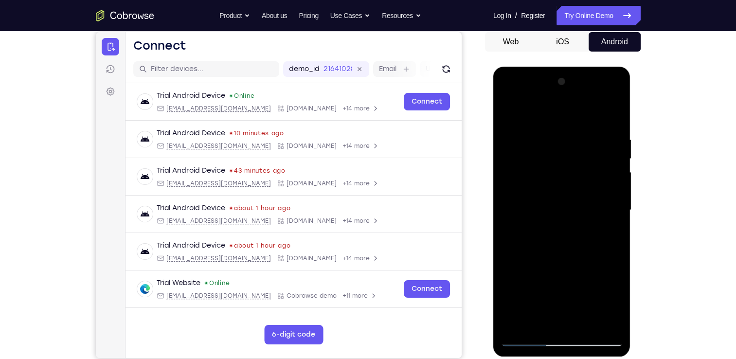
drag, startPoint x: 572, startPoint y: 111, endPoint x: 579, endPoint y: 369, distance: 258.2
click at [579, 358] on html "Online web based iOS Simulators and Android Emulators. Run iPhone, iPad, Mobile…" at bounding box center [562, 213] width 139 height 292
click at [583, 324] on div at bounding box center [561, 210] width 123 height 272
click at [511, 112] on div at bounding box center [561, 210] width 123 height 272
click at [609, 318] on div at bounding box center [561, 210] width 123 height 272
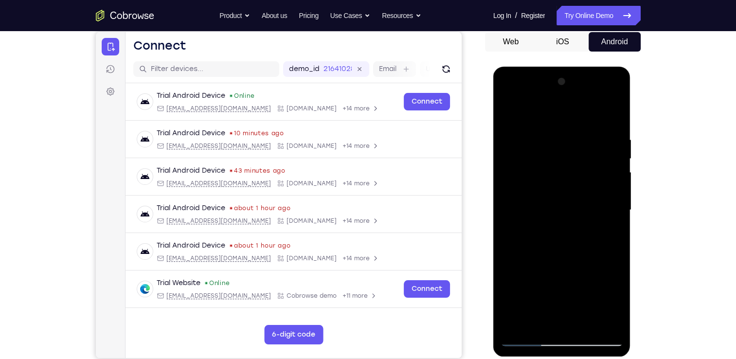
click at [517, 323] on div at bounding box center [561, 210] width 123 height 272
click at [515, 316] on div at bounding box center [561, 210] width 123 height 272
click at [518, 322] on div at bounding box center [561, 210] width 123 height 272
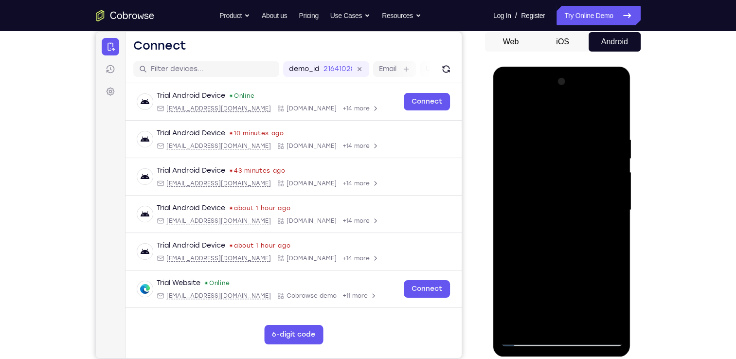
click at [518, 322] on div at bounding box center [561, 210] width 123 height 272
click at [554, 136] on div at bounding box center [561, 210] width 123 height 272
click at [609, 143] on div at bounding box center [561, 210] width 123 height 272
click at [614, 111] on div at bounding box center [561, 210] width 123 height 272
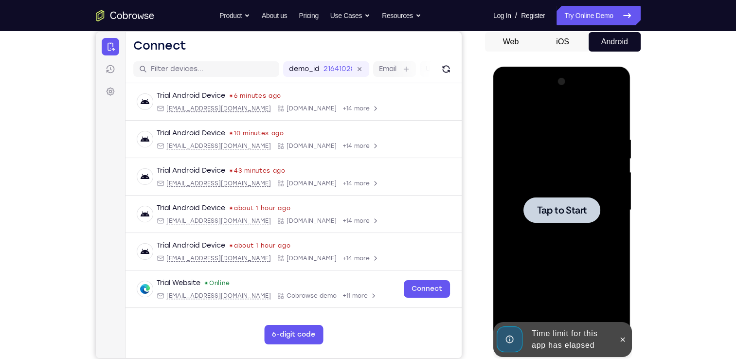
click at [567, 235] on div at bounding box center [561, 210] width 123 height 272
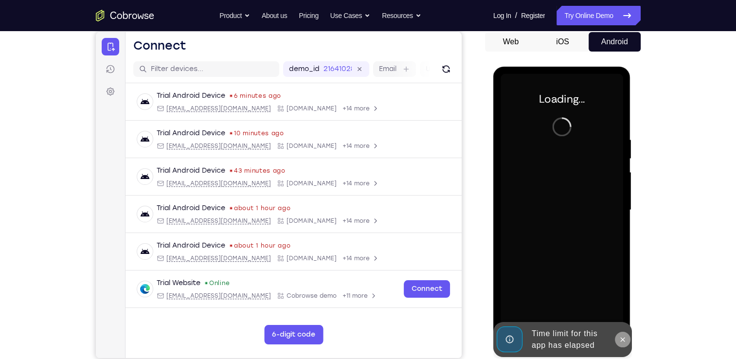
click at [628, 336] on button at bounding box center [622, 340] width 16 height 16
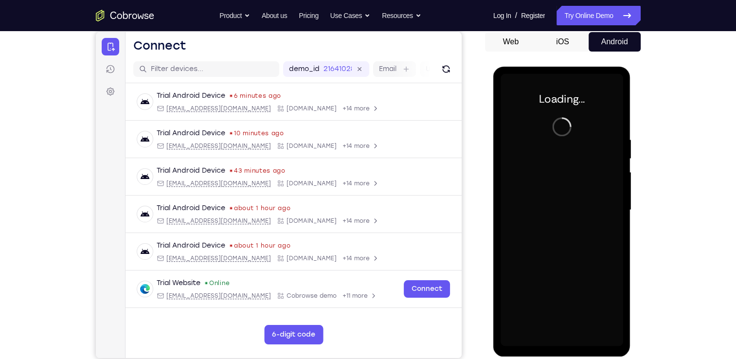
click at [628, 336] on div "Online web based iOS Simulators and Android Emulators. Run iPhone, iPad, Mobile…" at bounding box center [562, 213] width 139 height 292
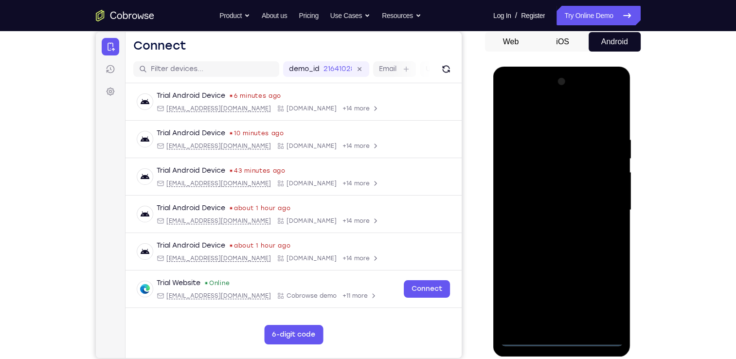
click at [567, 336] on div at bounding box center [561, 210] width 123 height 272
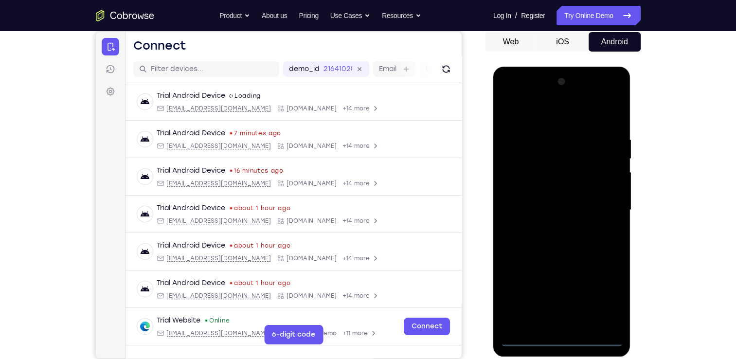
click at [603, 295] on div at bounding box center [561, 210] width 123 height 272
click at [539, 115] on div at bounding box center [561, 210] width 123 height 272
click at [599, 202] on div at bounding box center [561, 210] width 123 height 272
click at [553, 229] on div at bounding box center [561, 210] width 123 height 272
click at [559, 196] on div at bounding box center [561, 210] width 123 height 272
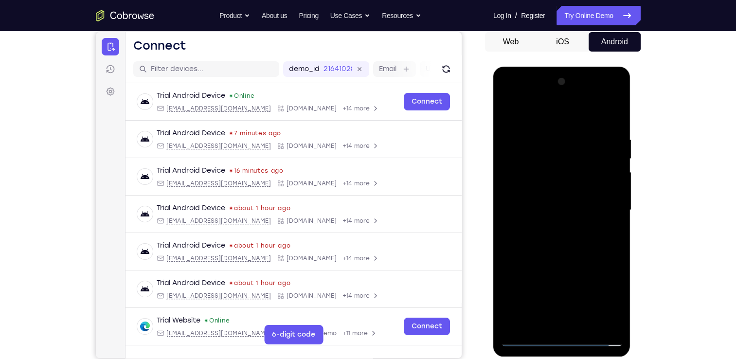
click at [562, 190] on div at bounding box center [561, 210] width 123 height 272
click at [556, 207] on div at bounding box center [561, 210] width 123 height 272
click at [578, 237] on div at bounding box center [561, 210] width 123 height 272
click at [569, 239] on div at bounding box center [561, 210] width 123 height 272
click at [570, 236] on div at bounding box center [561, 210] width 123 height 272
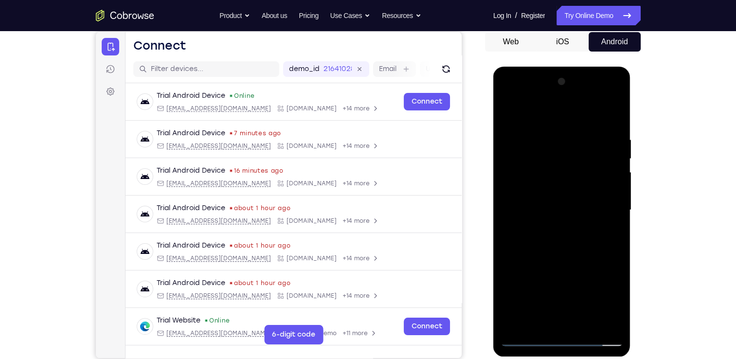
click at [577, 250] on div at bounding box center [561, 210] width 123 height 272
click at [586, 321] on div at bounding box center [561, 210] width 123 height 272
click at [538, 259] on div at bounding box center [561, 210] width 123 height 272
click at [510, 109] on div at bounding box center [561, 210] width 123 height 272
drag, startPoint x: 559, startPoint y: 120, endPoint x: 553, endPoint y: 291, distance: 171.2
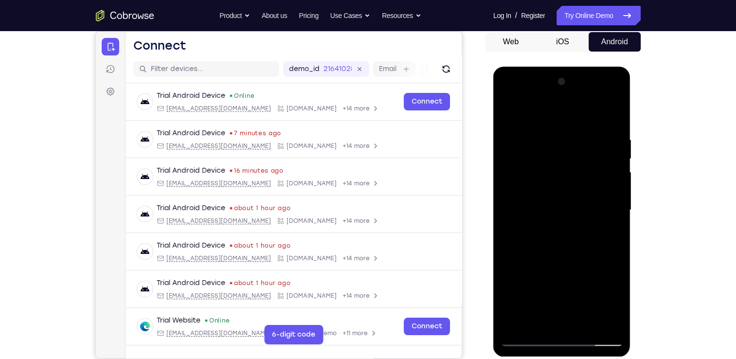
click at [553, 291] on div at bounding box center [561, 210] width 123 height 272
click at [548, 130] on div at bounding box center [561, 210] width 123 height 272
click at [617, 113] on div at bounding box center [561, 210] width 123 height 272
drag, startPoint x: 593, startPoint y: 130, endPoint x: 524, endPoint y: 142, distance: 69.7
click at [524, 142] on div at bounding box center [561, 210] width 123 height 272
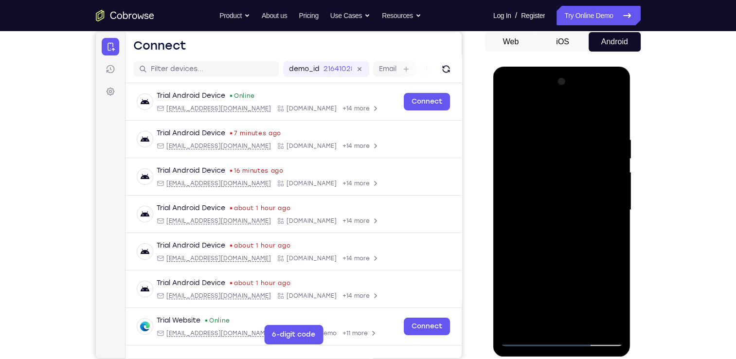
drag, startPoint x: 596, startPoint y: 153, endPoint x: 510, endPoint y: 157, distance: 85.6
click at [510, 157] on div at bounding box center [561, 210] width 123 height 272
drag, startPoint x: 597, startPoint y: 124, endPoint x: 516, endPoint y: 133, distance: 82.1
click at [516, 133] on div at bounding box center [561, 210] width 123 height 272
click at [586, 319] on div at bounding box center [561, 210] width 123 height 272
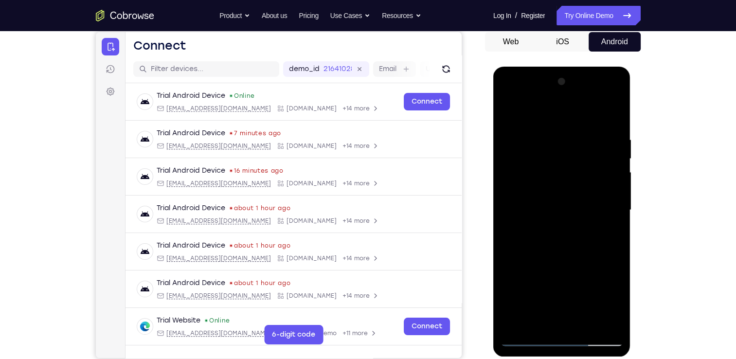
click at [509, 114] on div at bounding box center [561, 210] width 123 height 272
click at [517, 321] on div at bounding box center [561, 210] width 123 height 272
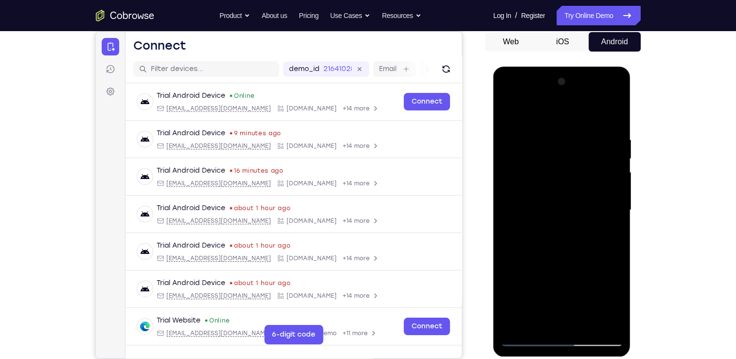
click at [584, 320] on div at bounding box center [561, 210] width 123 height 272
click at [585, 321] on div at bounding box center [561, 210] width 123 height 272
click at [623, 182] on div at bounding box center [561, 210] width 123 height 272
click at [584, 327] on div at bounding box center [561, 210] width 123 height 272
